Goal: Transaction & Acquisition: Subscribe to service/newsletter

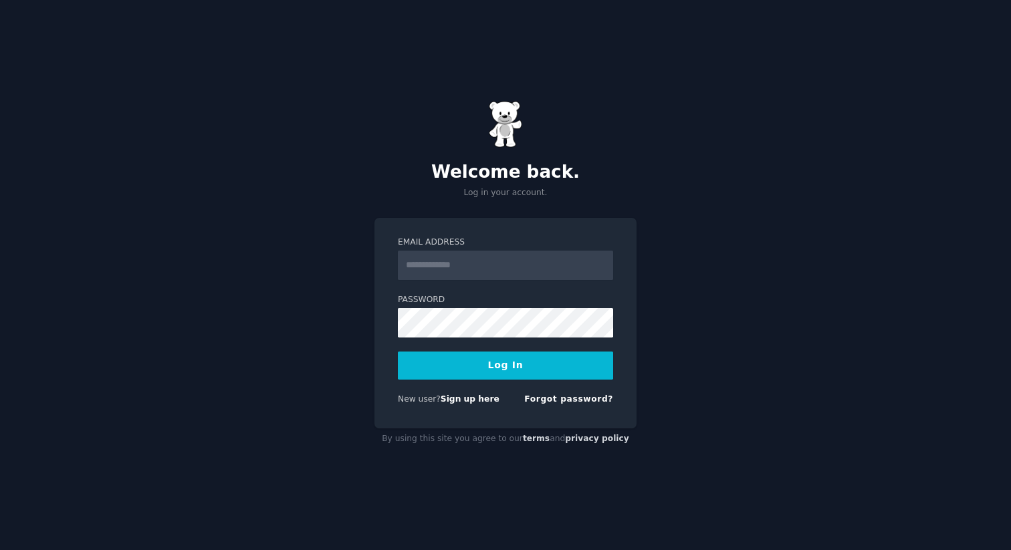
click at [486, 260] on input "Email Address" at bounding box center [505, 265] width 215 height 29
type input "**********"
click at [484, 337] on form "**********" at bounding box center [505, 324] width 215 height 174
click at [494, 363] on button "Log In" at bounding box center [505, 366] width 215 height 28
click at [447, 362] on button "Log In" at bounding box center [505, 366] width 215 height 28
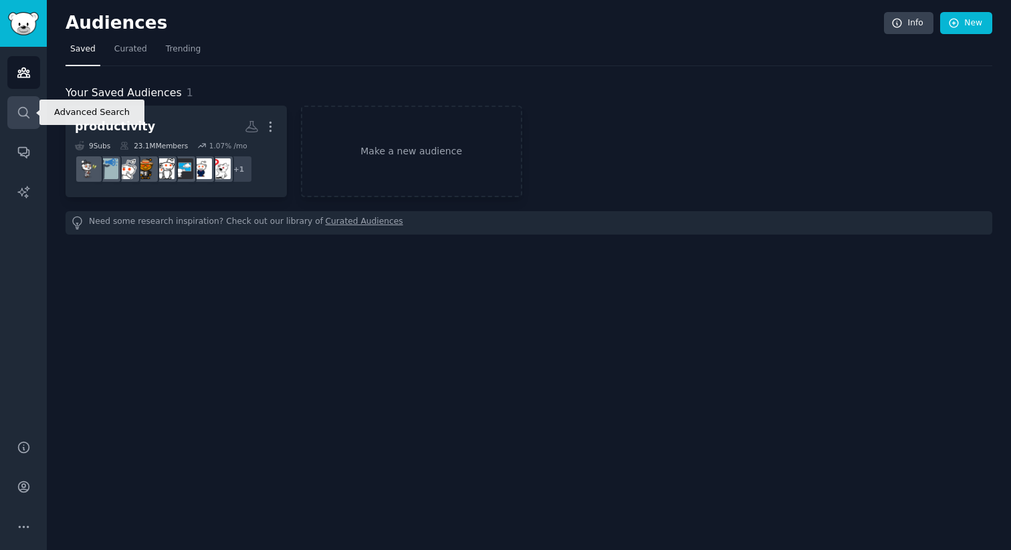
click at [31, 108] on link "Search" at bounding box center [23, 112] width 33 height 33
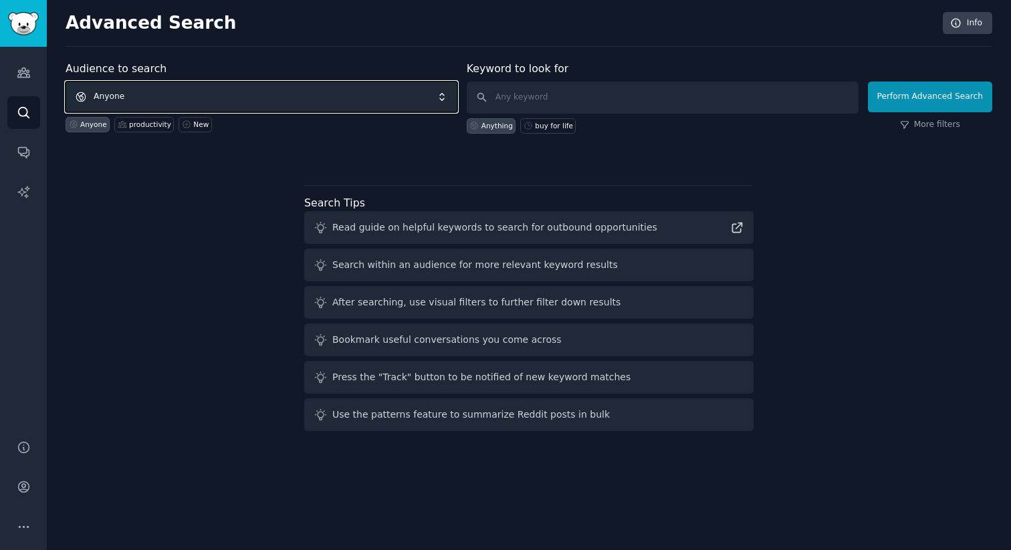
click at [245, 91] on span "Anyone" at bounding box center [262, 97] width 392 height 31
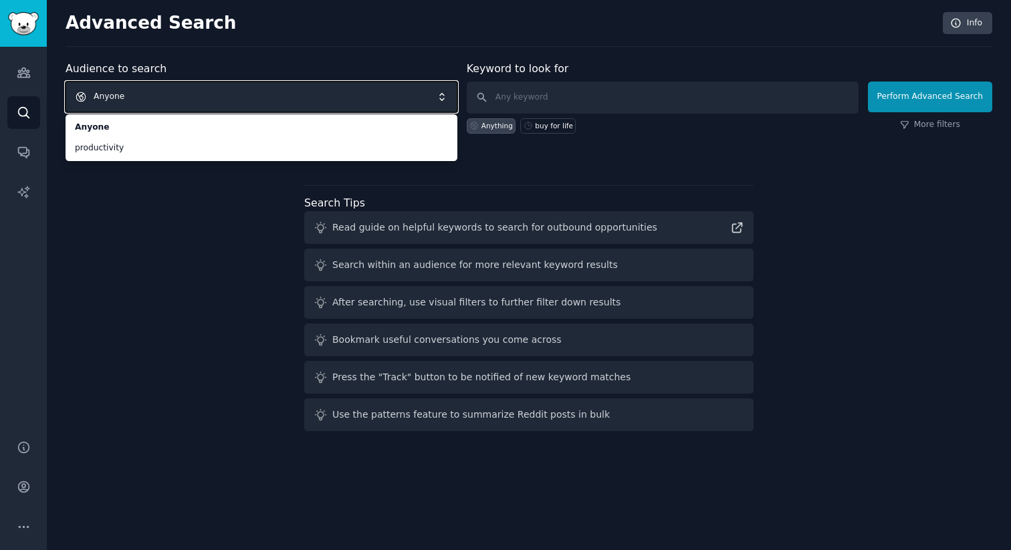
click at [273, 96] on span "Anyone" at bounding box center [262, 97] width 392 height 31
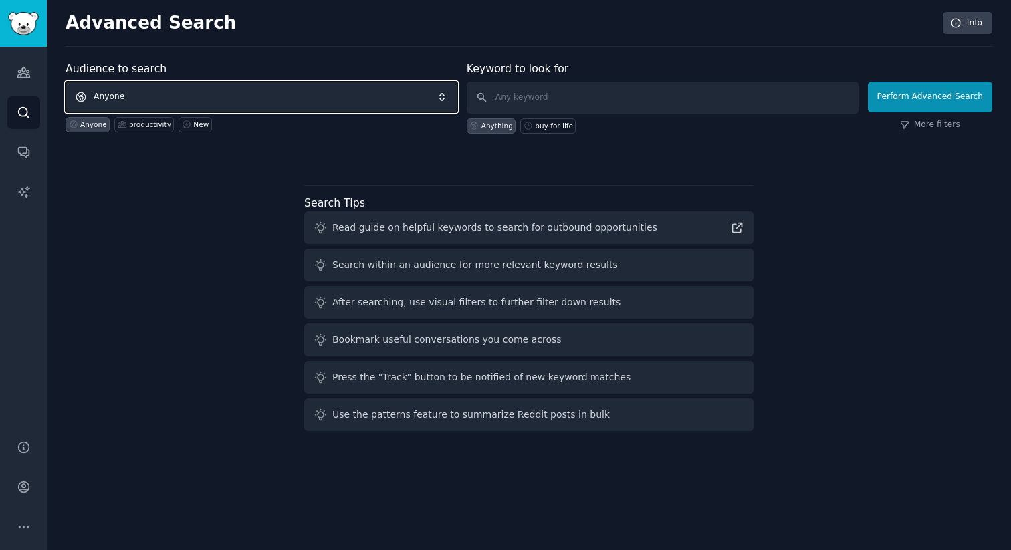
click at [273, 96] on span "Anyone" at bounding box center [262, 97] width 392 height 31
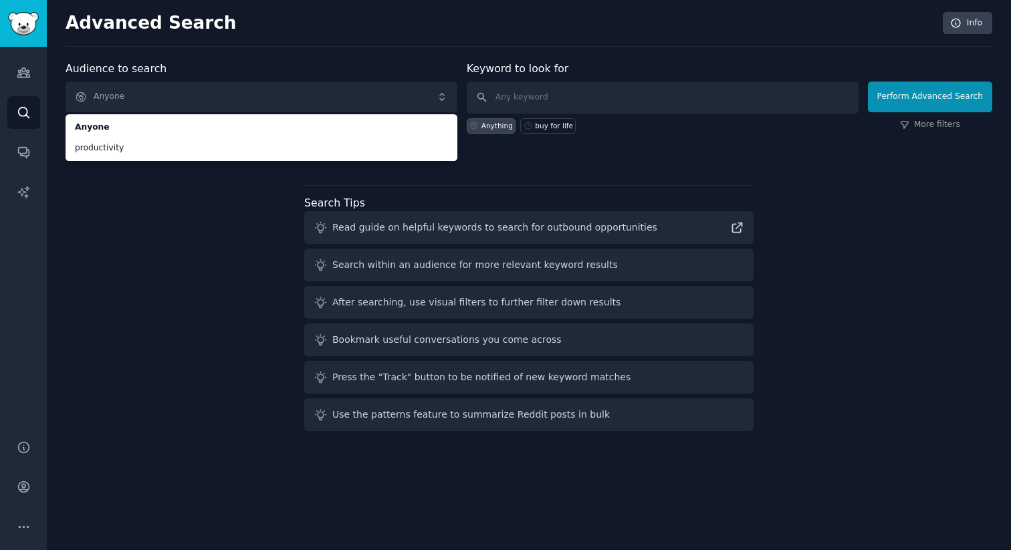
click at [571, 80] on div "Keyword to look for Anything buy for life" at bounding box center [663, 97] width 392 height 73
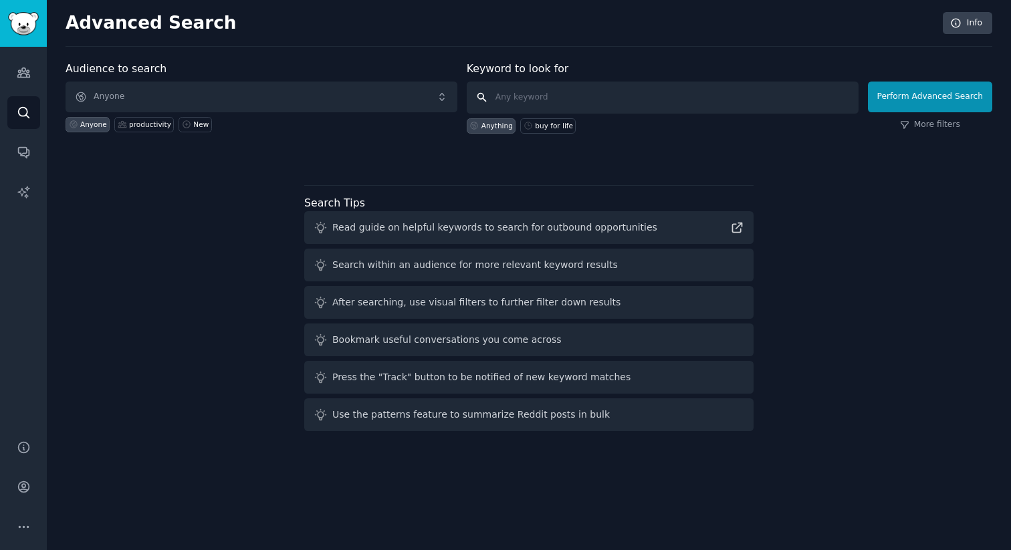
click at [571, 98] on input "text" at bounding box center [663, 98] width 392 height 32
type input "trucking"
click button "Perform Advanced Search" at bounding box center [930, 97] width 124 height 31
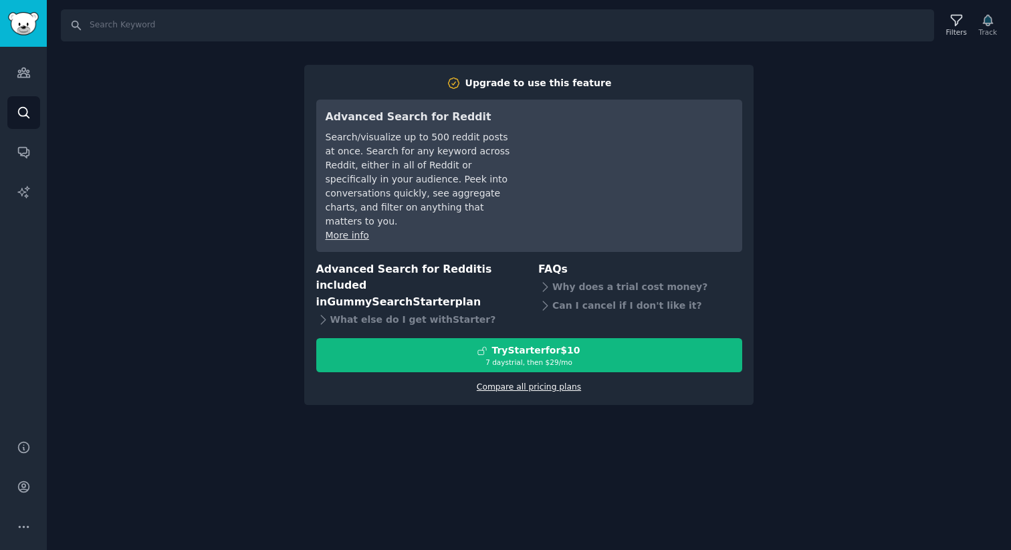
click at [557, 382] on link "Compare all pricing plans" at bounding box center [529, 386] width 104 height 9
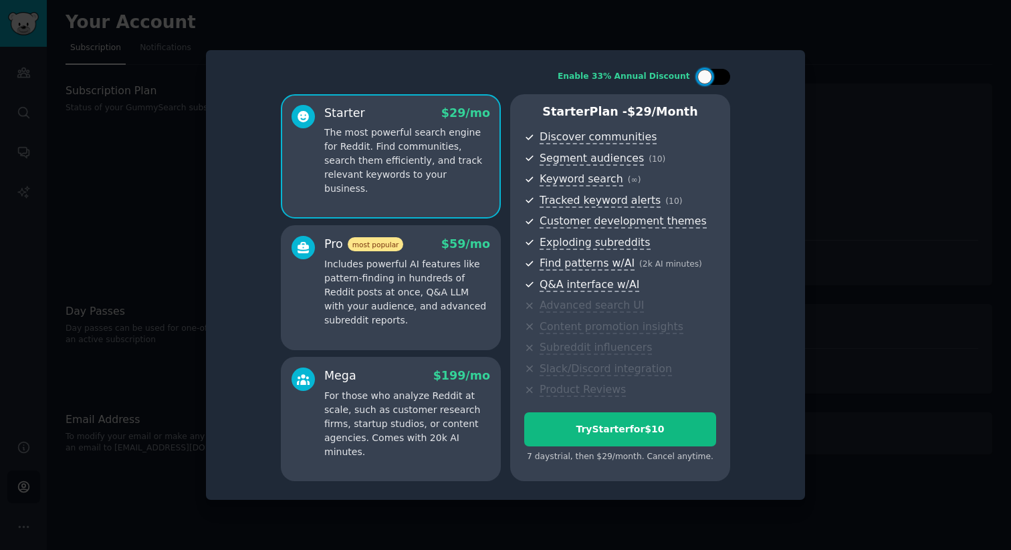
click at [712, 79] on div at bounding box center [713, 77] width 33 height 16
checkbox input "true"
click at [803, 112] on div "Enable 33% Annual Discount Starter $ 29 $ 19 /mo The most powerful search engin…" at bounding box center [505, 275] width 599 height 451
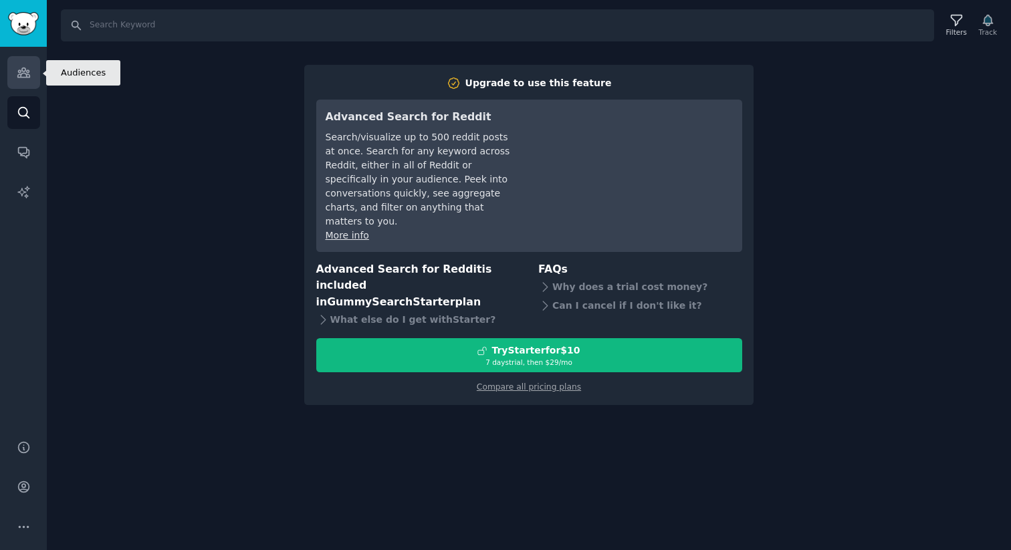
click at [22, 82] on link "Audiences" at bounding box center [23, 72] width 33 height 33
